Goal: Check status

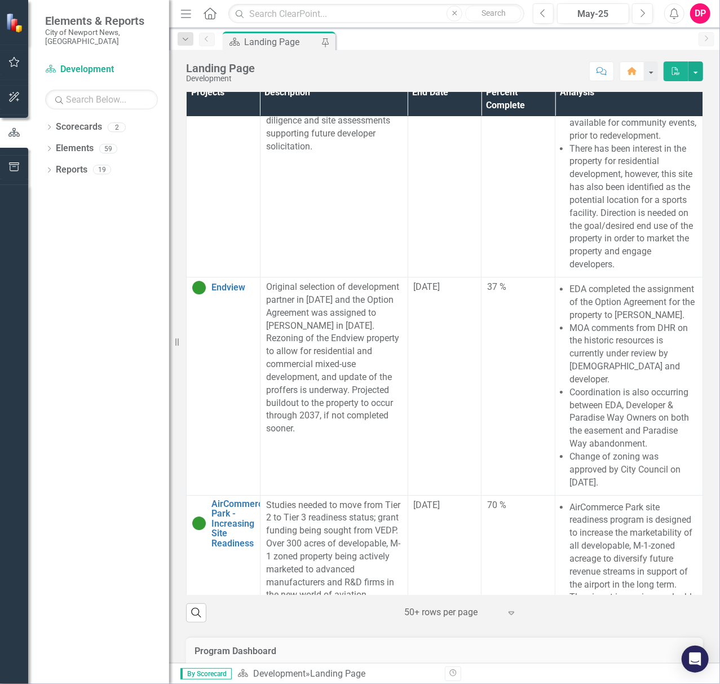
scroll to position [1613, 0]
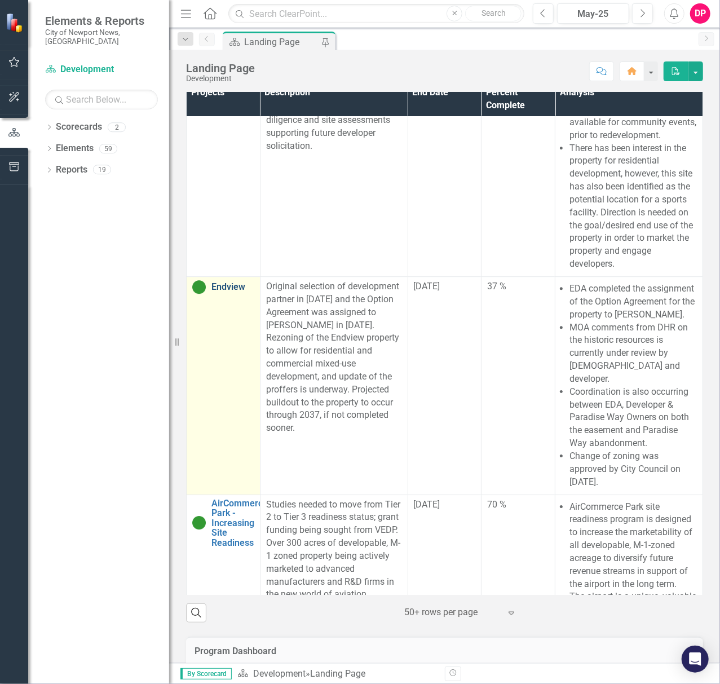
click at [237, 292] on link "Endview" at bounding box center [232, 287] width 43 height 10
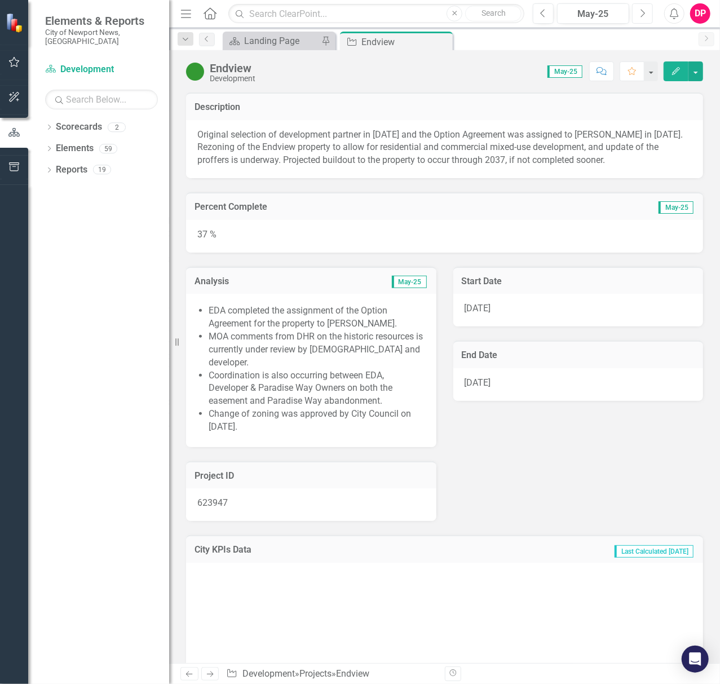
click at [645, 11] on icon "Next" at bounding box center [642, 13] width 6 height 10
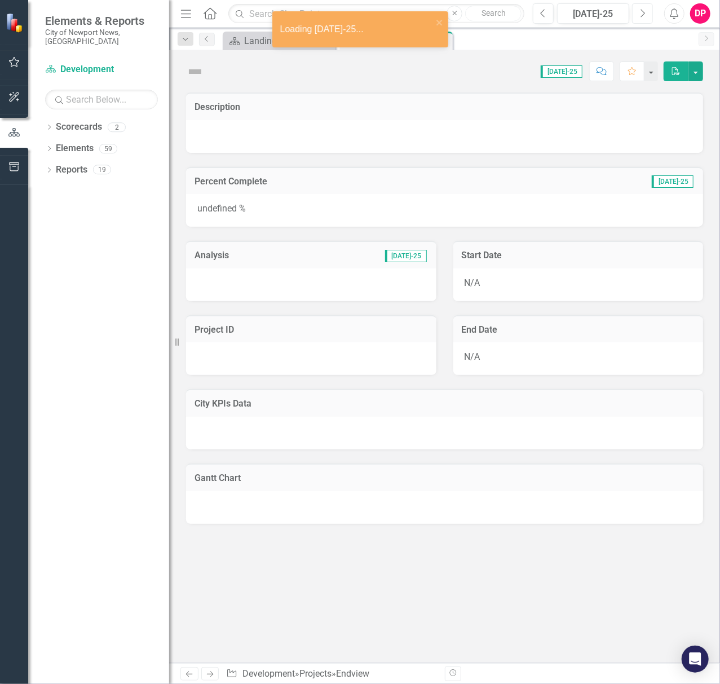
click at [641, 21] on button "Next" at bounding box center [642, 13] width 21 height 20
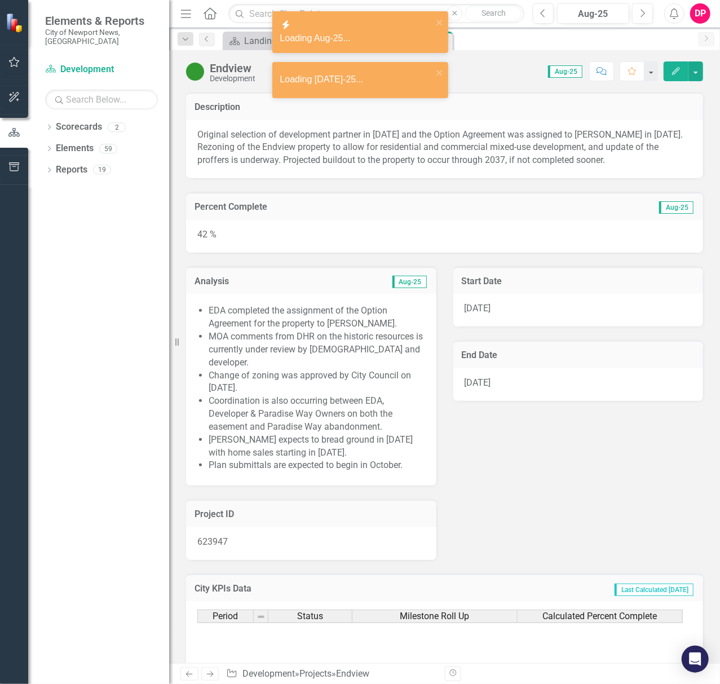
click at [248, 404] on li "Coordination is also occurring between EDA, Developer & Paradise Way Owners on …" at bounding box center [317, 414] width 217 height 39
